Goal: Task Accomplishment & Management: Manage account settings

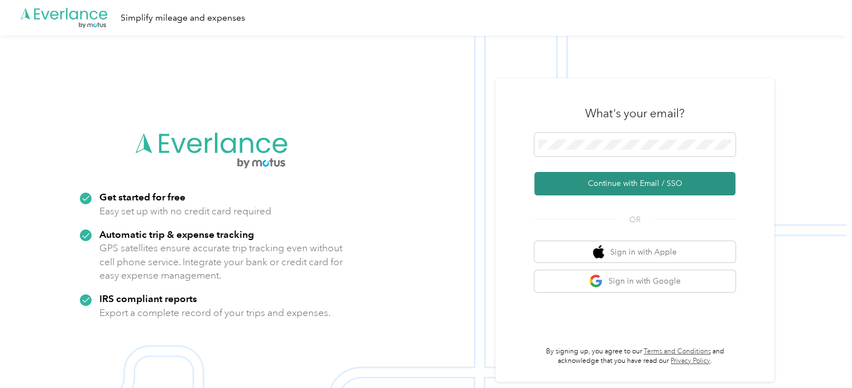
click at [601, 180] on button "Continue with Email / SSO" at bounding box center [634, 183] width 201 height 23
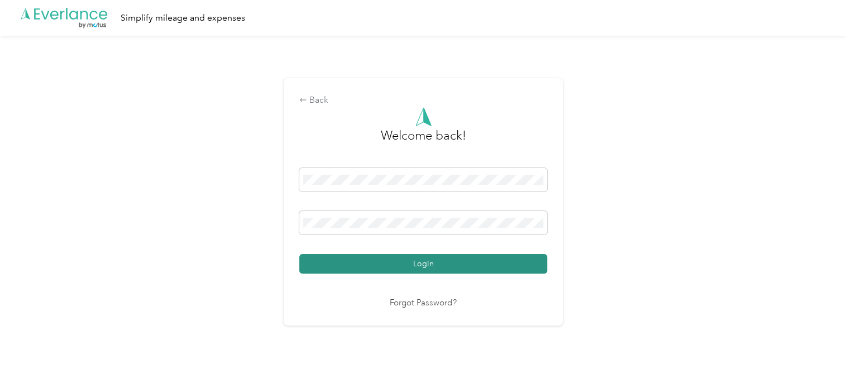
click at [339, 265] on button "Login" at bounding box center [423, 264] width 248 height 20
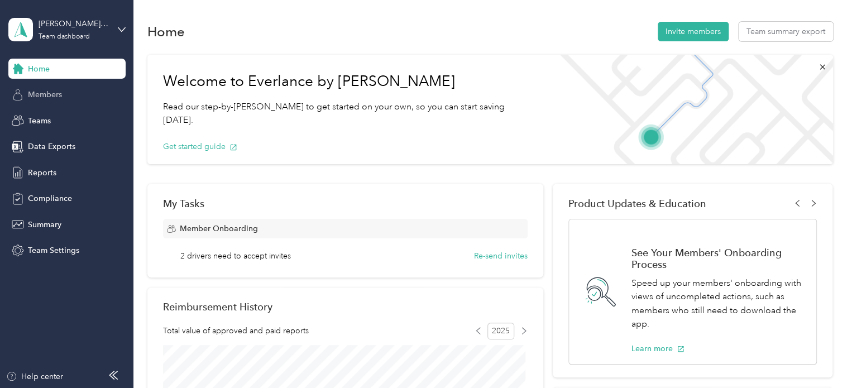
click at [52, 99] on span "Members" at bounding box center [45, 95] width 34 height 12
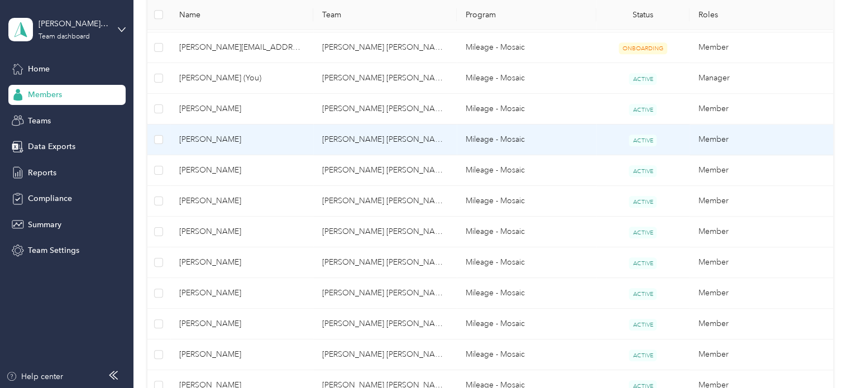
scroll to position [335, 0]
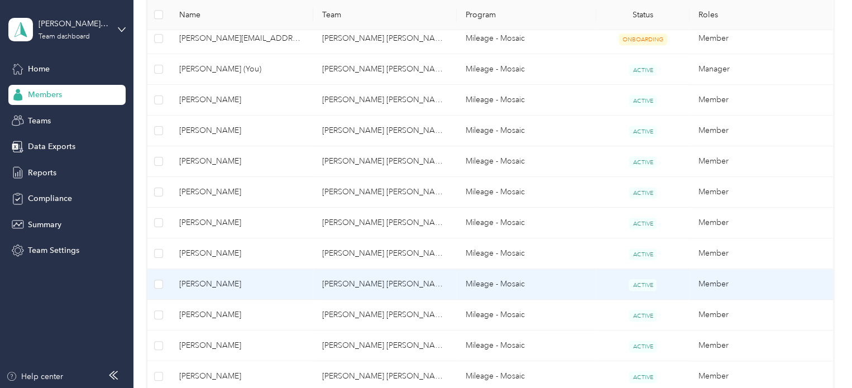
click at [224, 280] on span "[PERSON_NAME]" at bounding box center [242, 284] width 126 height 12
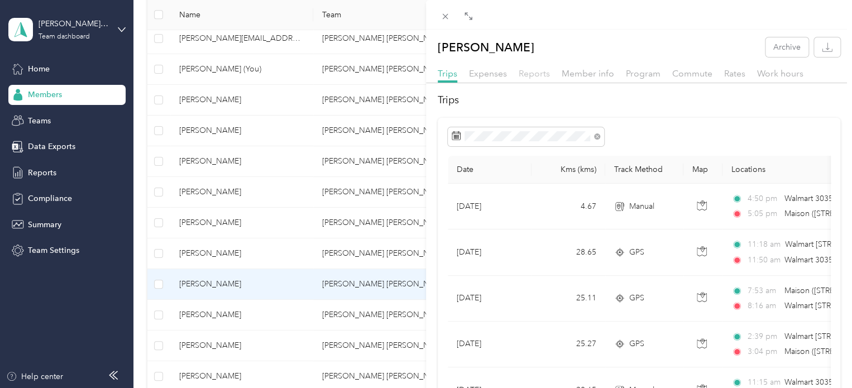
click at [543, 73] on span "Reports" at bounding box center [534, 73] width 31 height 11
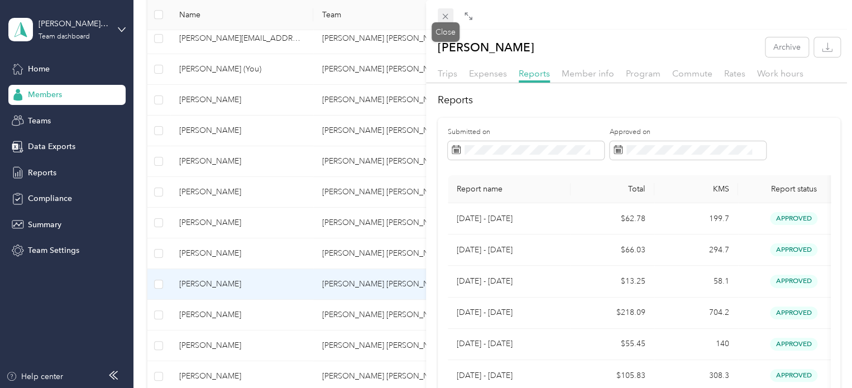
click at [448, 14] on icon at bounding box center [446, 17] width 6 height 6
